Goal: Task Accomplishment & Management: Use online tool/utility

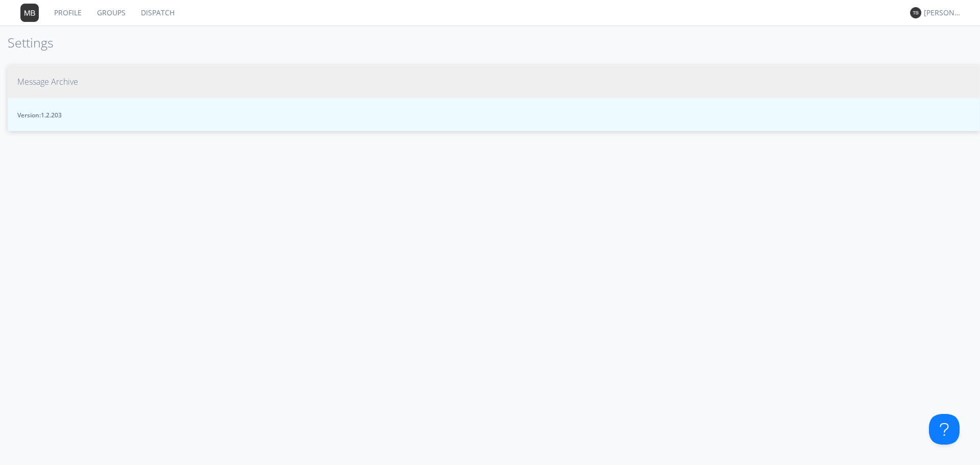
click at [53, 90] on button "Message Archive" at bounding box center [494, 81] width 972 height 33
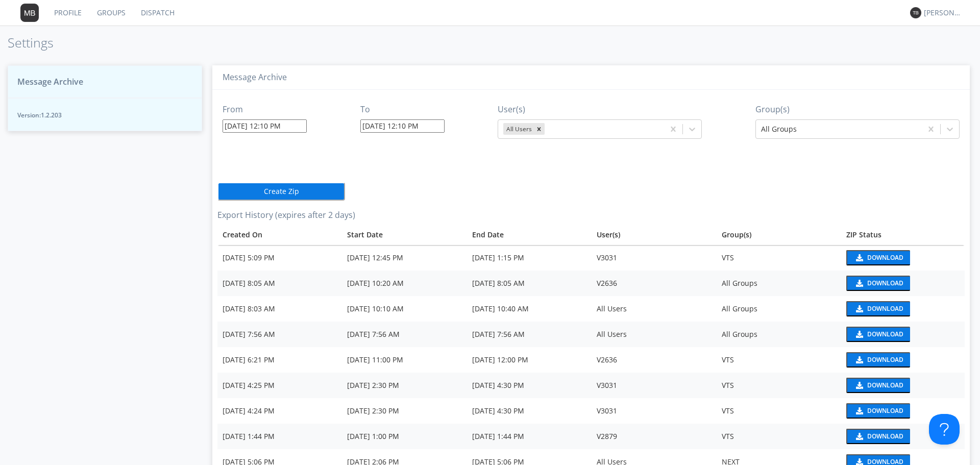
click at [283, 125] on input "[DATE] 12:10 PM" at bounding box center [264, 125] width 84 height 13
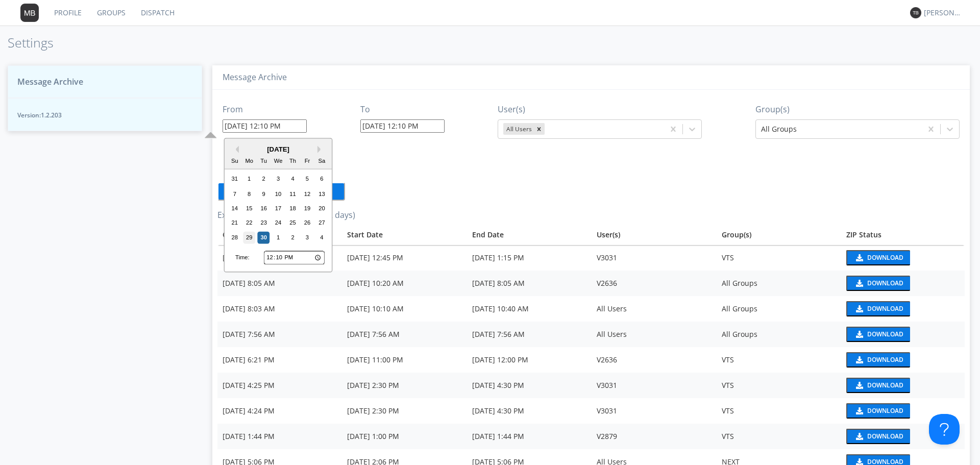
click at [251, 240] on div "29" at bounding box center [249, 237] width 12 height 12
type input "[DATE] 12:10 PM"
click at [263, 130] on input "[DATE] 12:10 PM" at bounding box center [264, 125] width 84 height 13
click at [387, 129] on input "[DATE] 12:10 PM" at bounding box center [402, 125] width 84 height 13
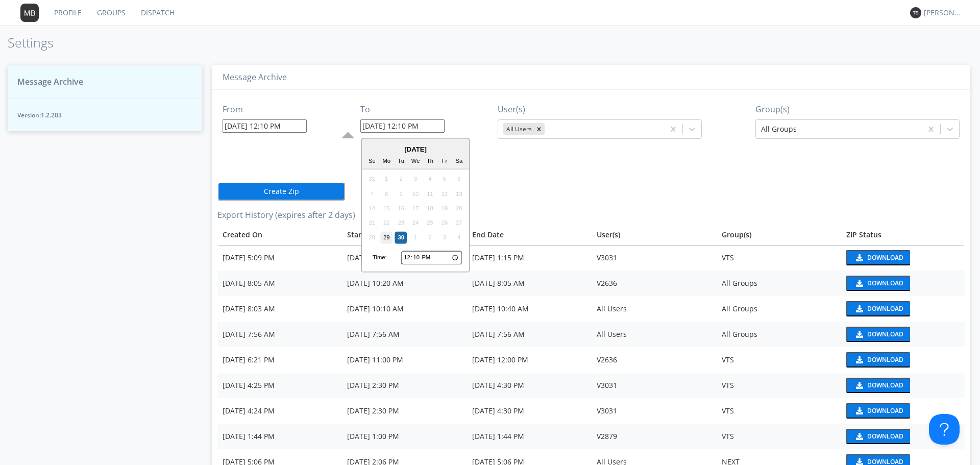
click at [387, 240] on div "29" at bounding box center [386, 237] width 12 height 12
type input "[DATE] 12:10 PM"
click at [402, 124] on input "[DATE] 12:10 PM" at bounding box center [402, 125] width 84 height 13
click at [409, 258] on input "12:10" at bounding box center [431, 257] width 61 height 13
type input "13:10"
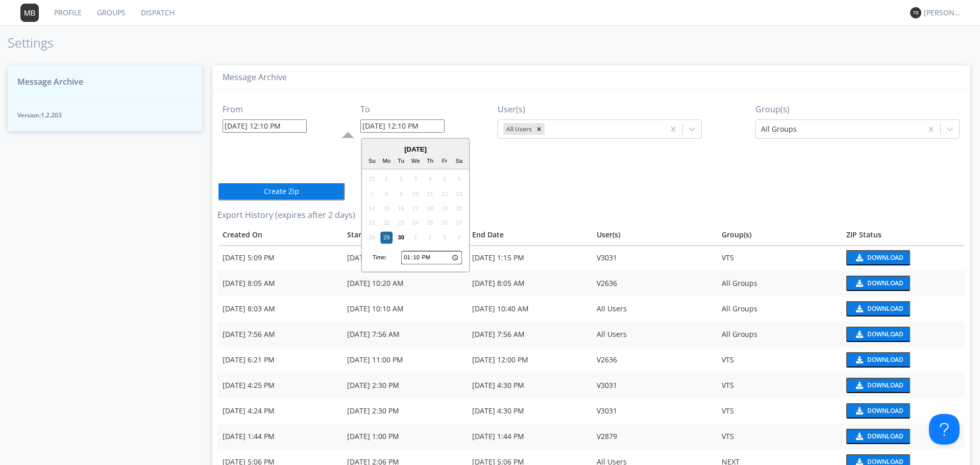
type input "[DATE] 1:10 PM"
type input "13:03"
type input "[DATE] 1:03 PM"
type input "13:30"
type input "[DATE] 1:30 PM"
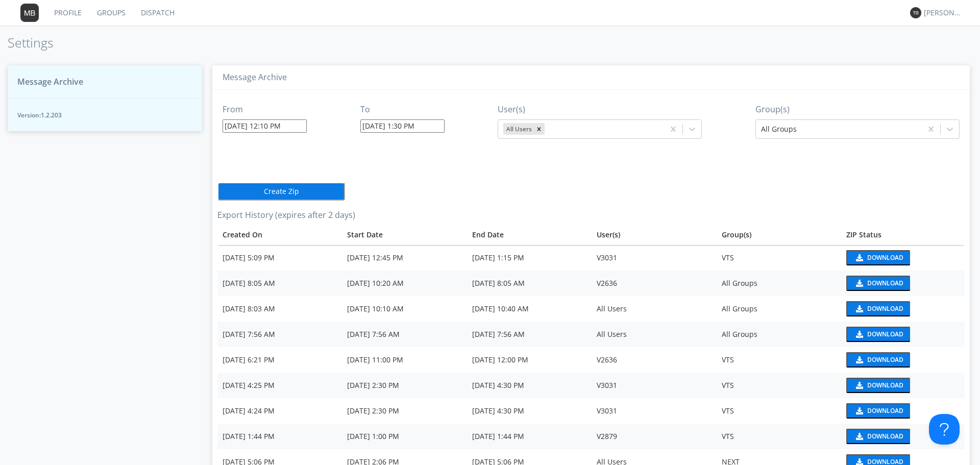
click at [504, 186] on div "From [DATE] 12:10 PM To [DATE] 1:30 PM User(s) All Users Group(s) All Groups Cr…" at bounding box center [590, 359] width 747 height 538
click at [287, 190] on button "Create Zip" at bounding box center [281, 191] width 128 height 18
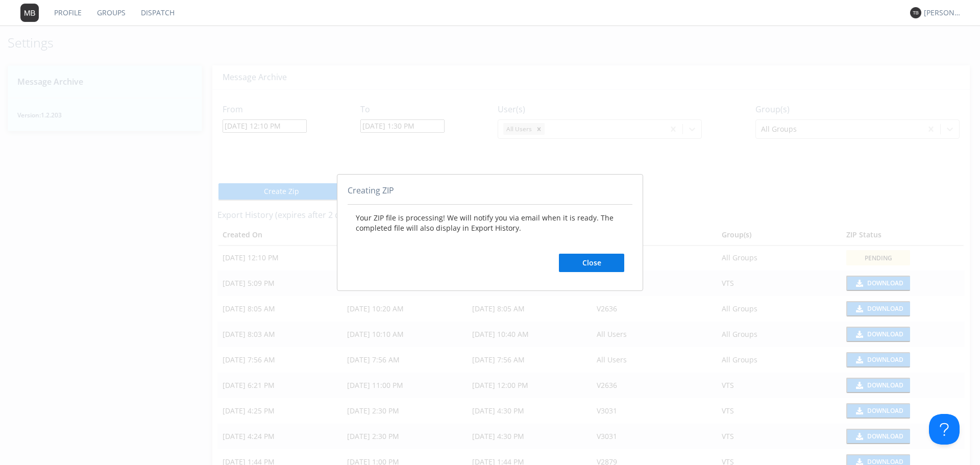
click at [600, 262] on button "Close" at bounding box center [591, 263] width 65 height 18
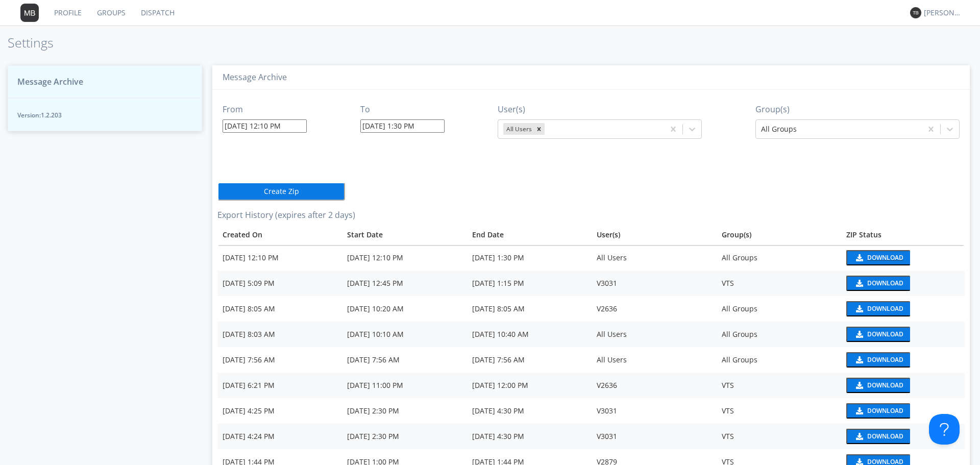
click at [867, 255] on div "Download" at bounding box center [885, 258] width 36 height 6
